Goal: Task Accomplishment & Management: Manage account settings

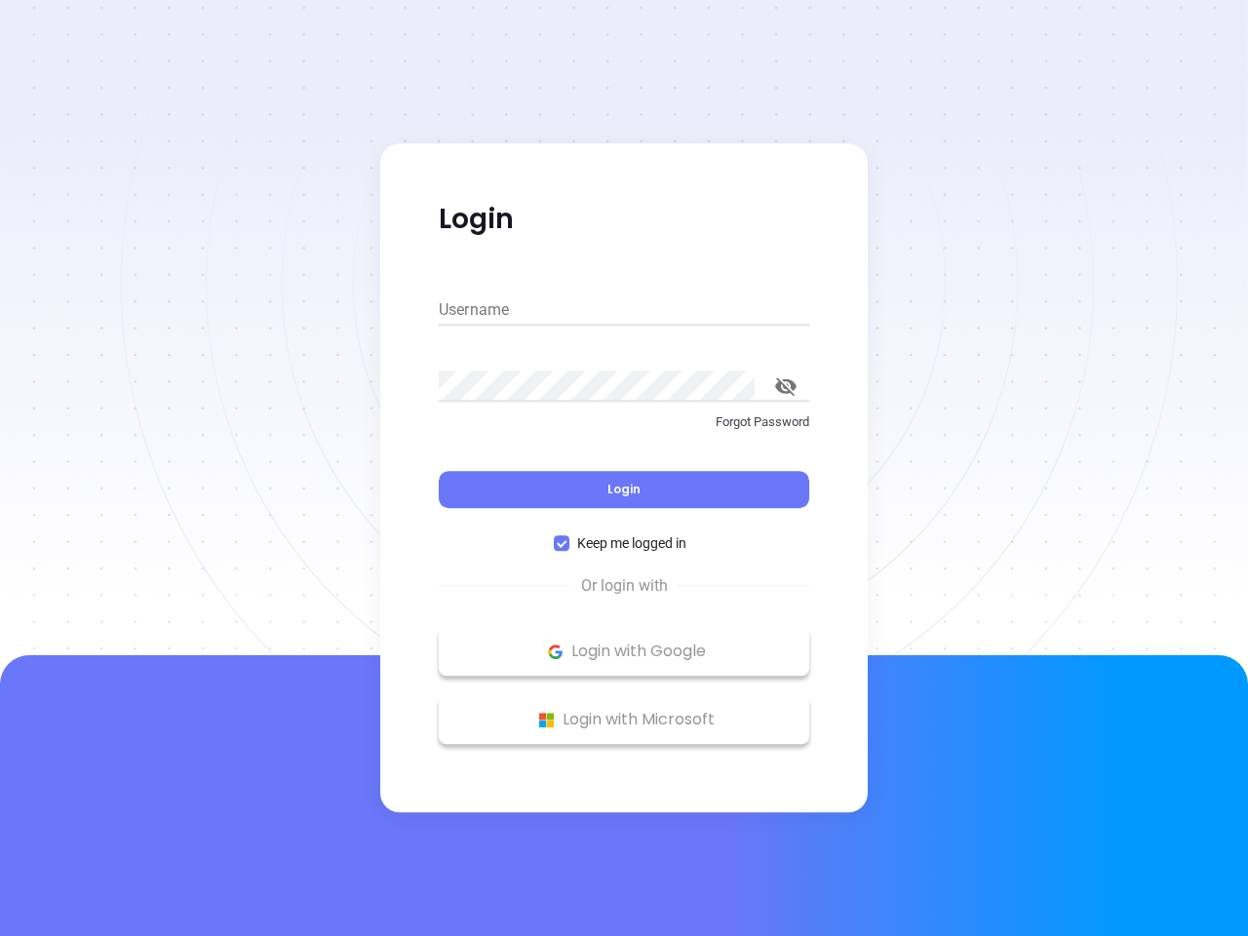
click at [624, 468] on div "Login" at bounding box center [624, 478] width 371 height 60
click at [624, 310] on input "Username" at bounding box center [624, 309] width 371 height 31
click at [786, 386] on icon "toggle password visibility" at bounding box center [785, 386] width 21 height 19
click at [624, 489] on span "Login" at bounding box center [623, 489] width 33 height 17
click at [624, 543] on span "Keep me logged in" at bounding box center [631, 542] width 125 height 21
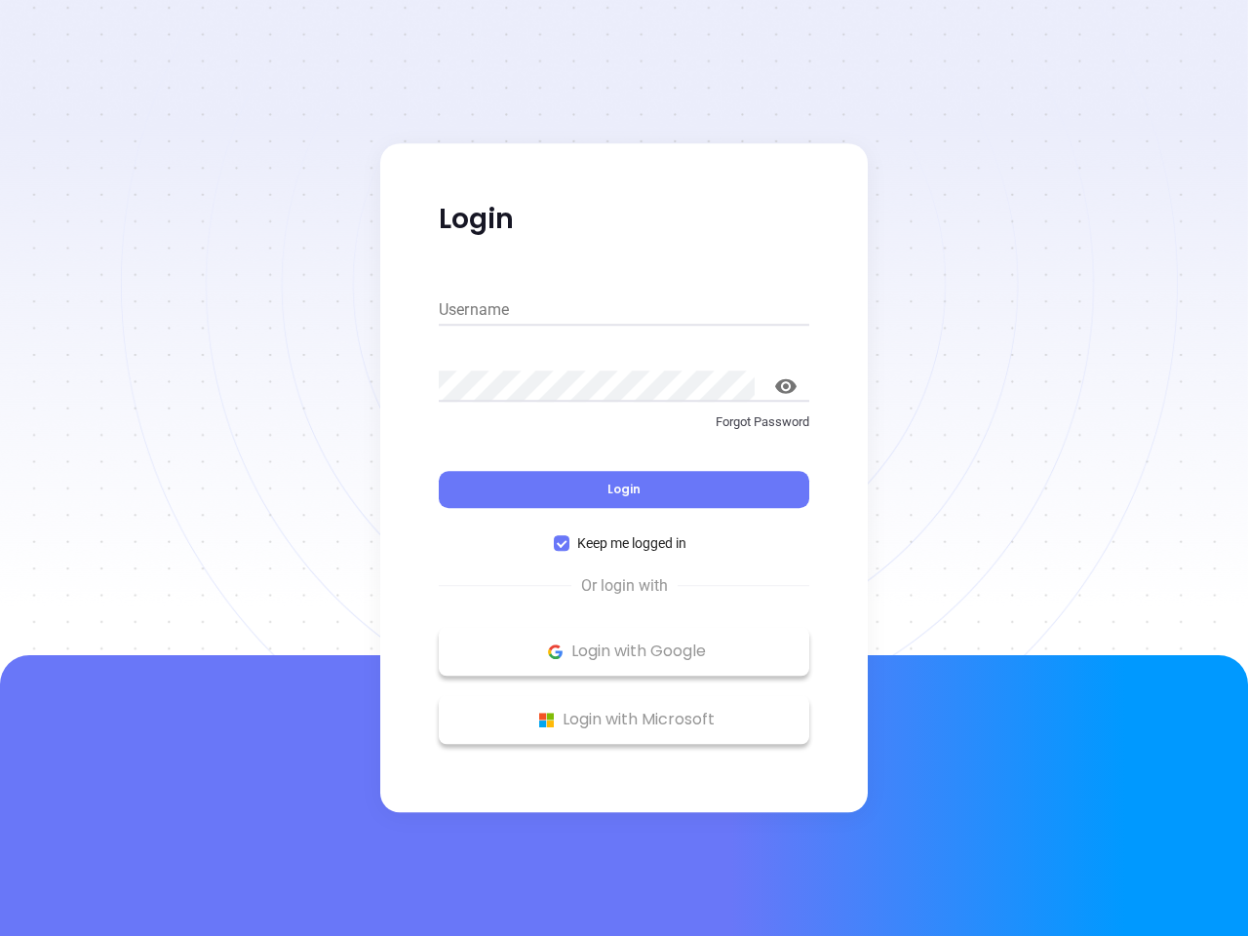
click at [569, 543] on input "Keep me logged in" at bounding box center [562, 543] width 16 height 16
checkbox input "false"
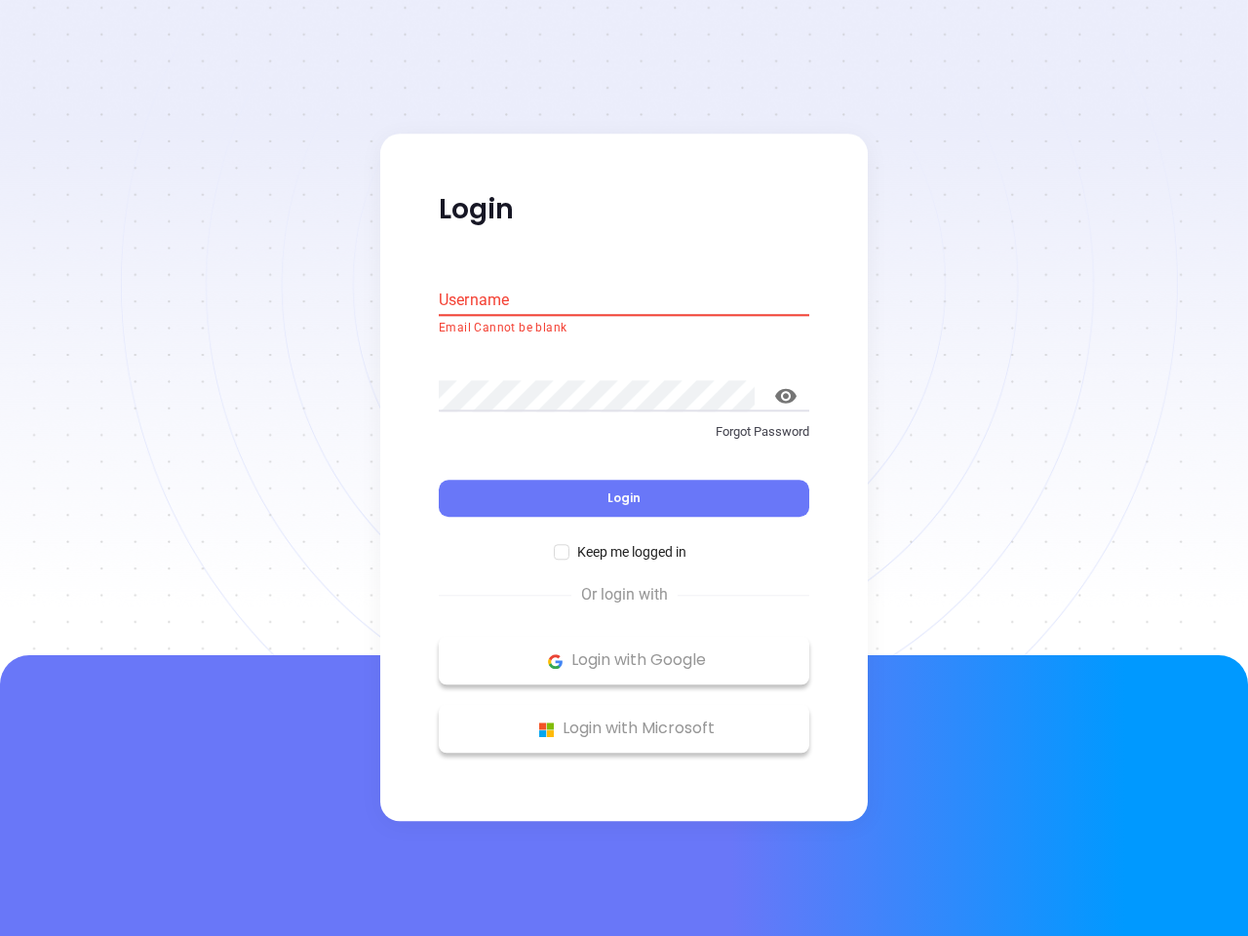
click at [624, 651] on p "Login with Google" at bounding box center [624, 660] width 351 height 29
click at [624, 720] on p "Login with Microsoft" at bounding box center [624, 729] width 351 height 29
